Goal: Information Seeking & Learning: Find specific fact

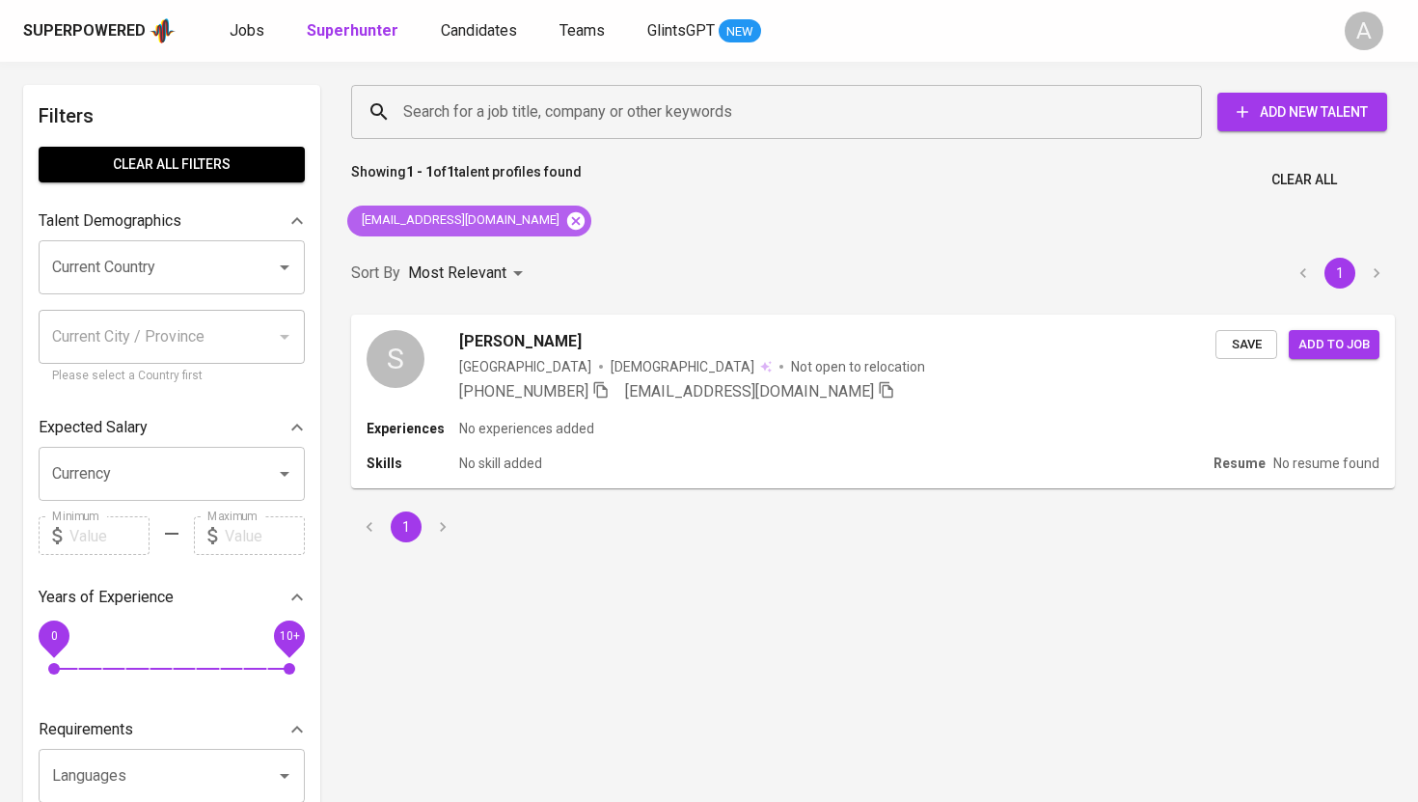
click at [565, 219] on icon at bounding box center [575, 220] width 21 height 21
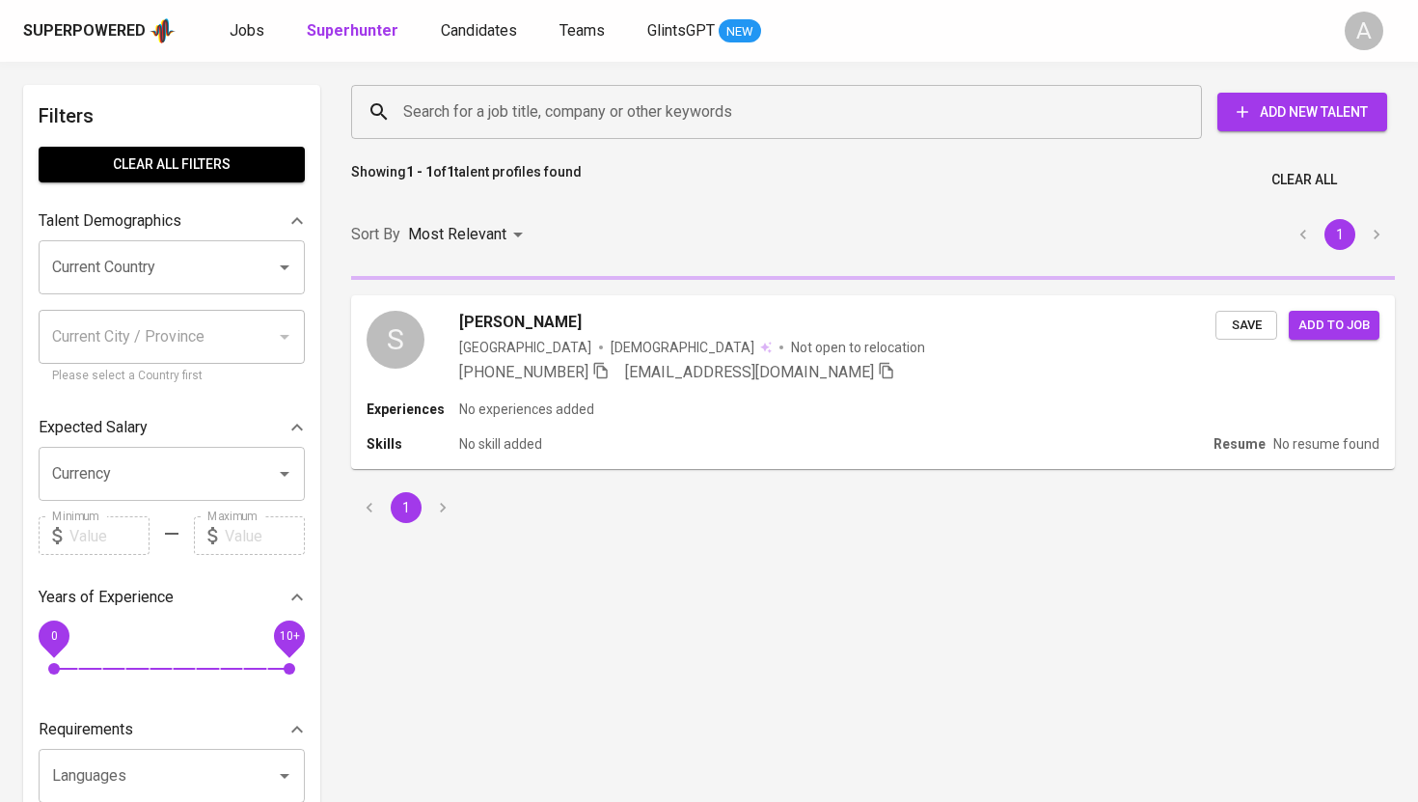
click at [554, 118] on input "Search for a job title, company or other keywords" at bounding box center [781, 112] width 766 height 37
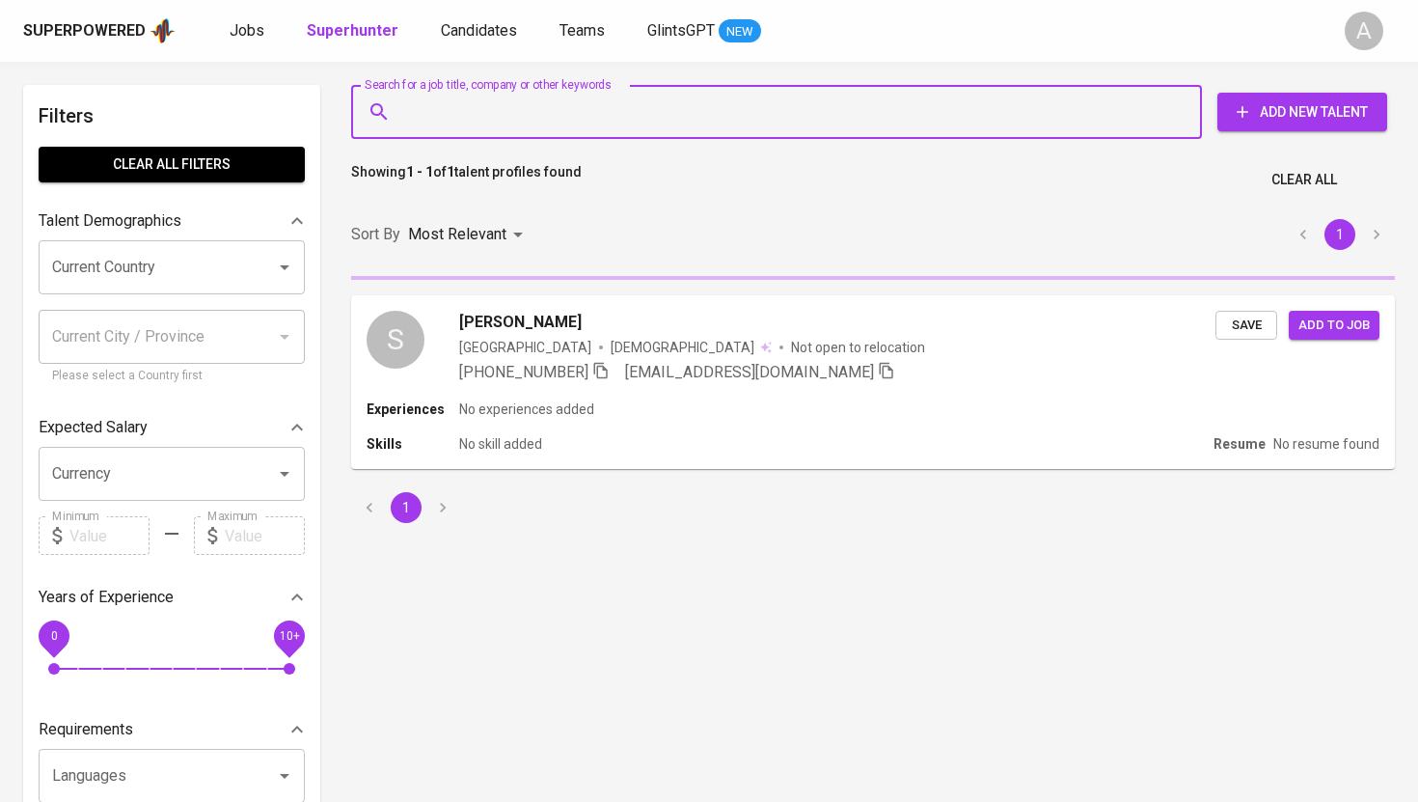
paste input "[EMAIL_ADDRESS][DOMAIN_NAME]"
type input "[EMAIL_ADDRESS][DOMAIN_NAME]"
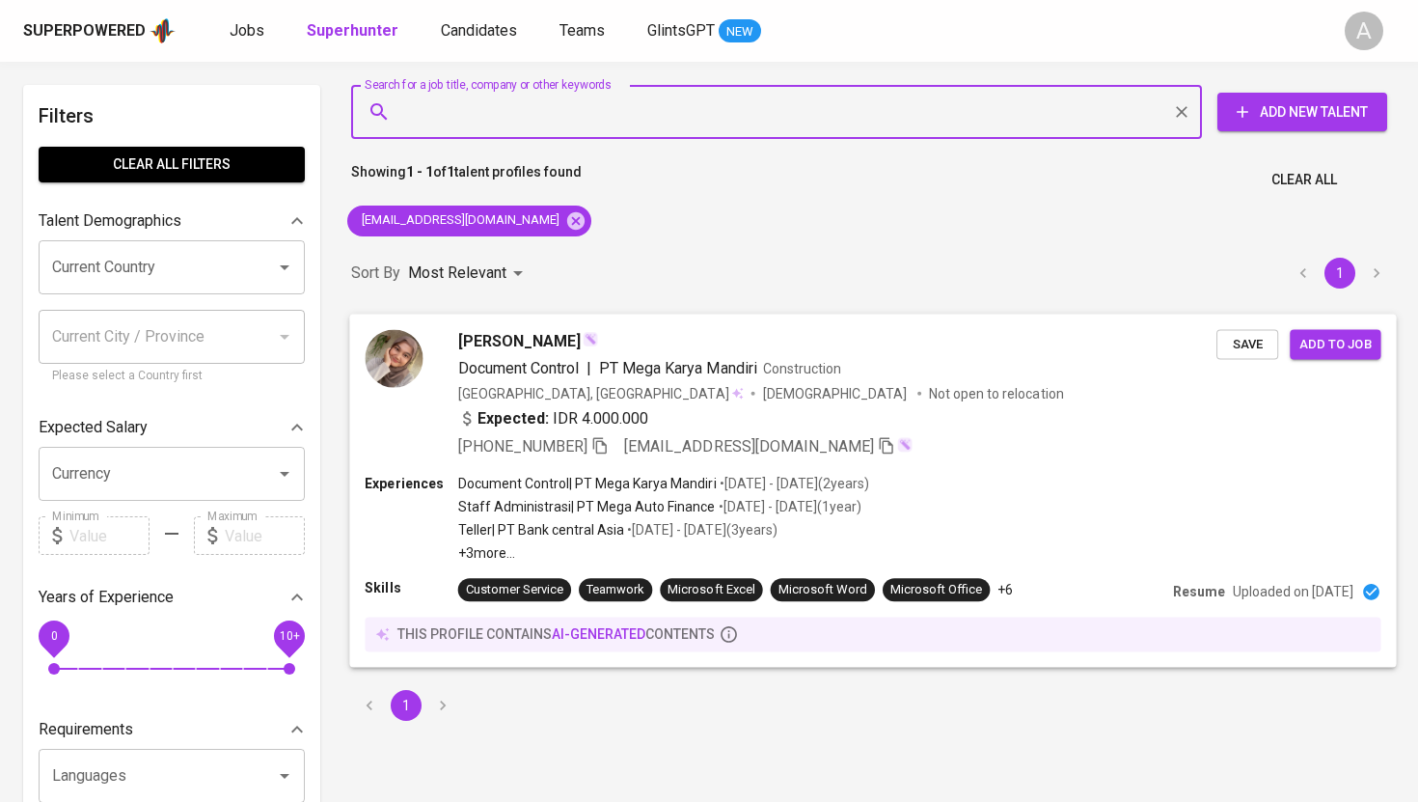
click at [593, 444] on icon "button" at bounding box center [600, 445] width 14 height 16
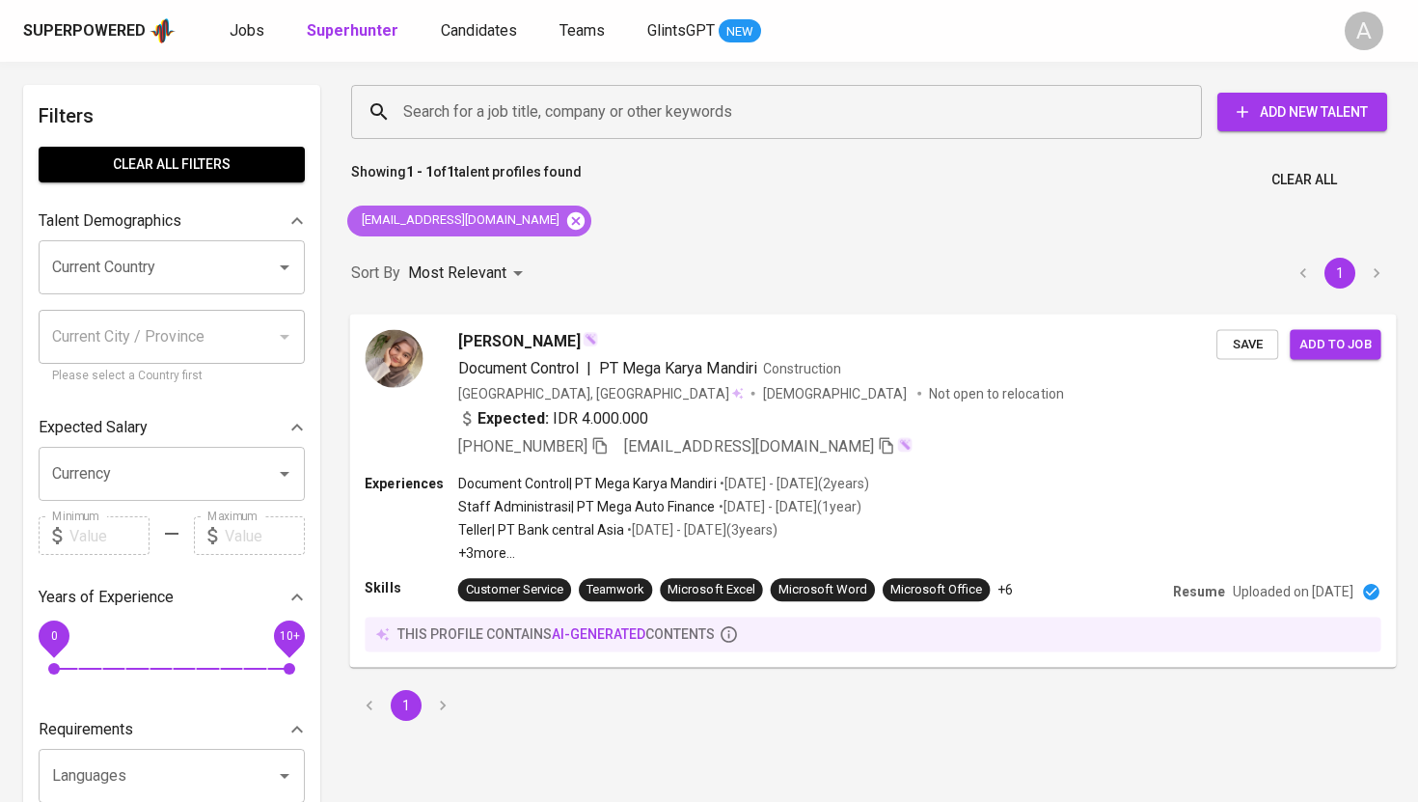
click at [567, 214] on icon at bounding box center [575, 219] width 17 height 17
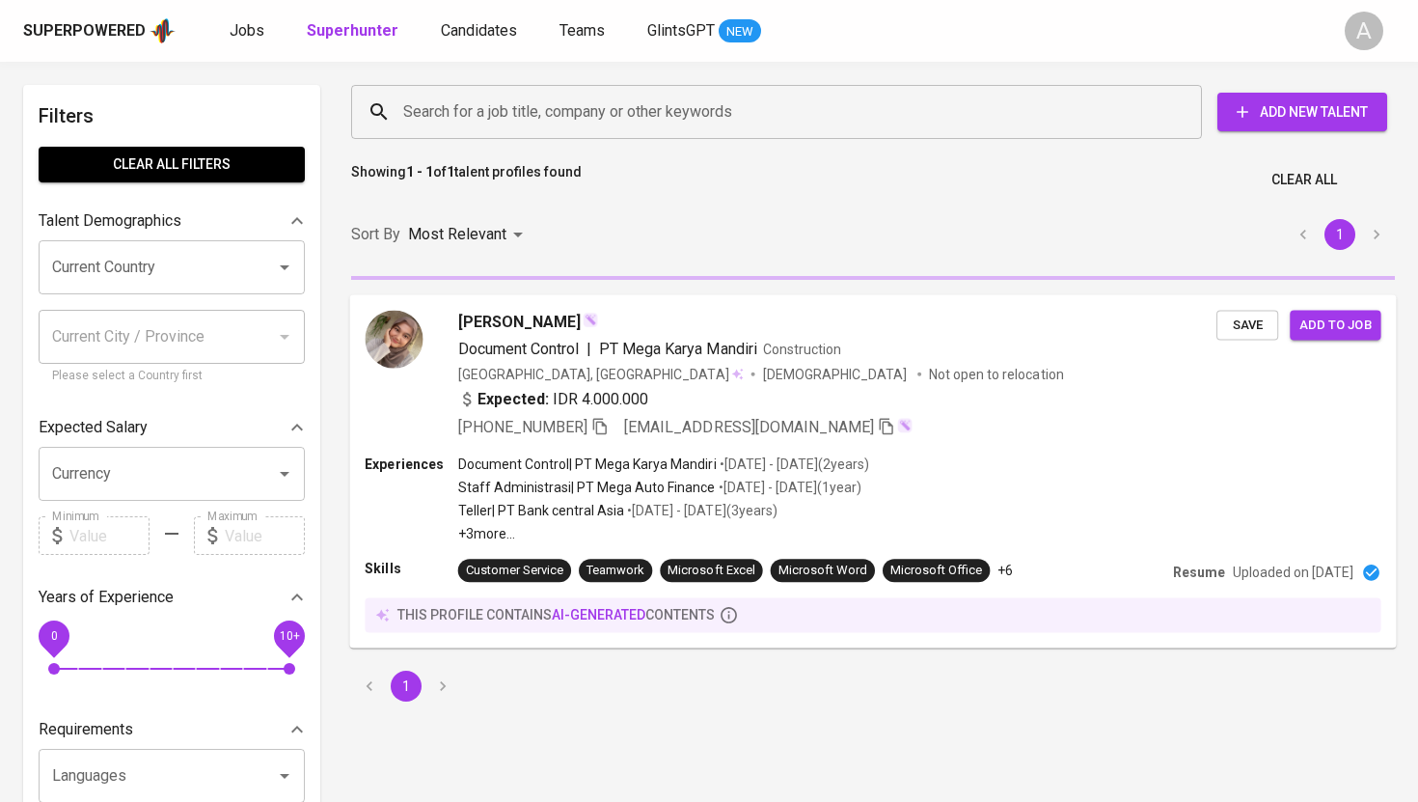
click at [574, 108] on input "Search for a job title, company or other keywords" at bounding box center [781, 112] width 766 height 37
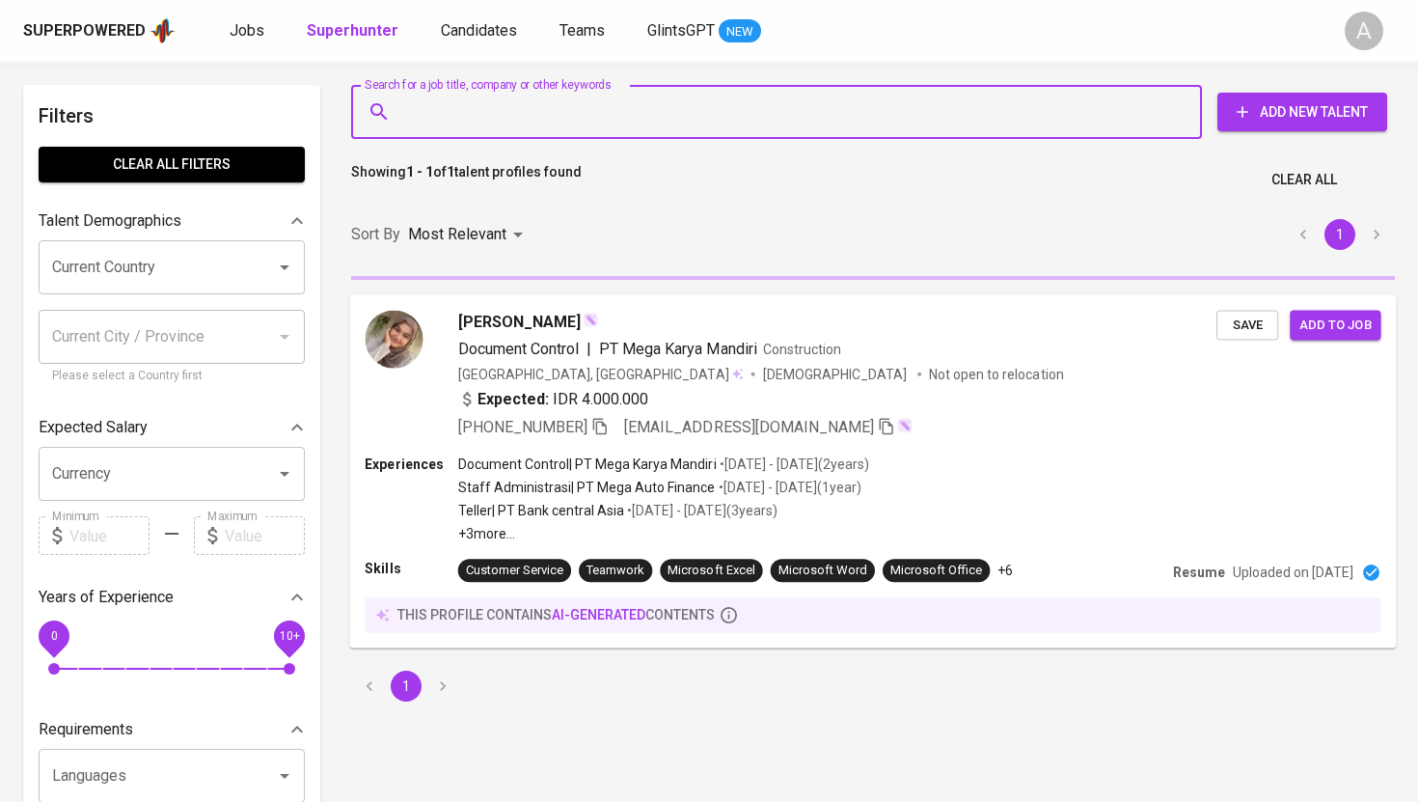
paste input "[EMAIL_ADDRESS][DOMAIN_NAME]"
type input "[EMAIL_ADDRESS][DOMAIN_NAME]"
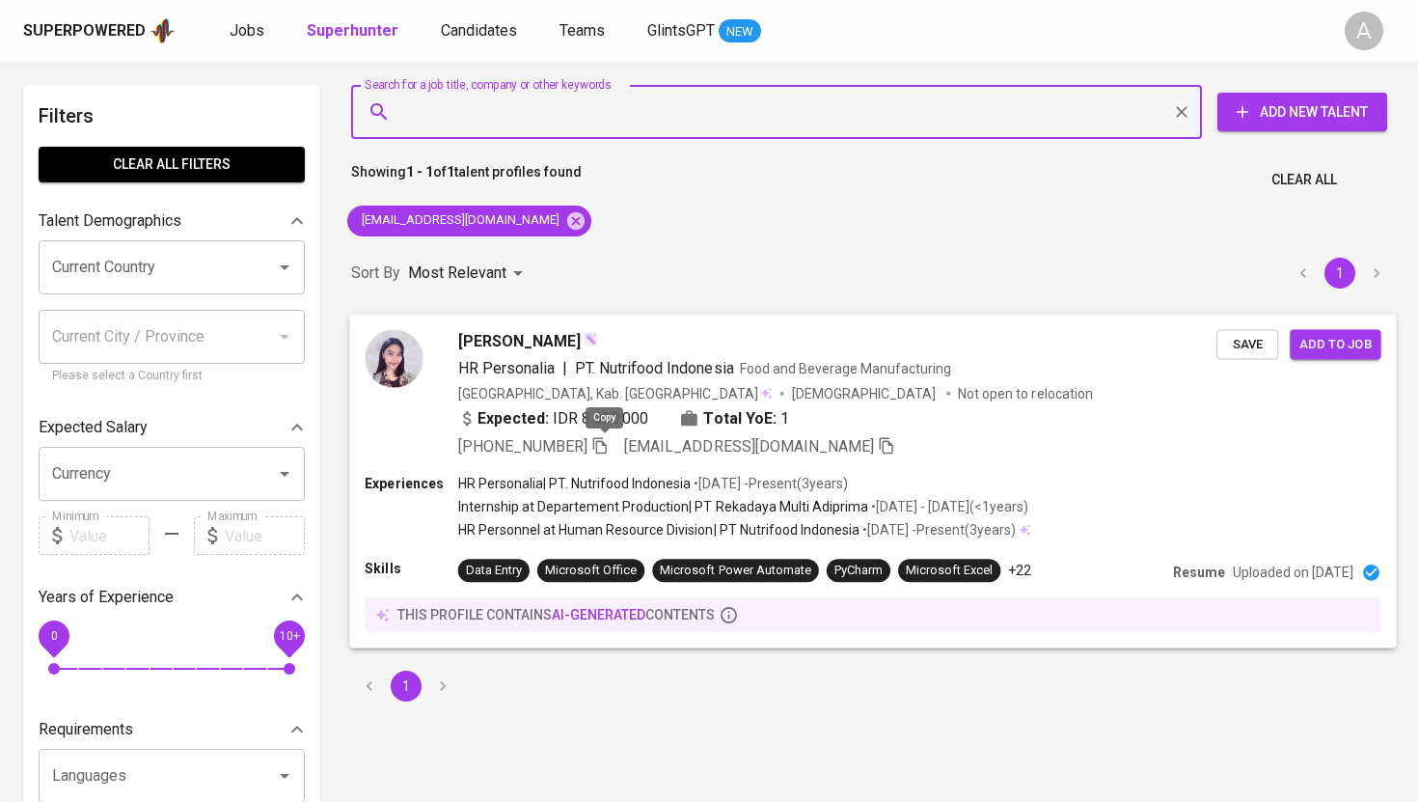
click at [609, 444] on icon "button" at bounding box center [599, 444] width 17 height 17
